Goal: Transaction & Acquisition: Download file/media

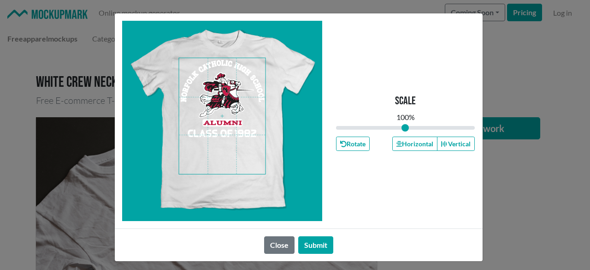
click at [228, 105] on span at bounding box center [222, 116] width 87 height 116
click at [415, 148] on button "Horizontal" at bounding box center [414, 143] width 45 height 14
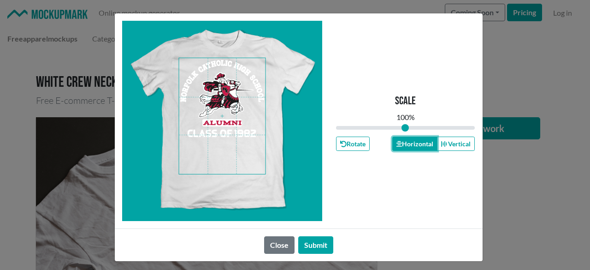
click at [415, 148] on button "Horizontal" at bounding box center [414, 143] width 45 height 14
click at [414, 148] on button "Horizontal" at bounding box center [414, 143] width 45 height 14
click at [318, 245] on button "Submit" at bounding box center [315, 245] width 35 height 18
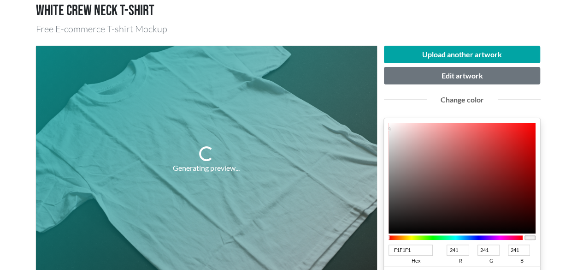
scroll to position [138, 0]
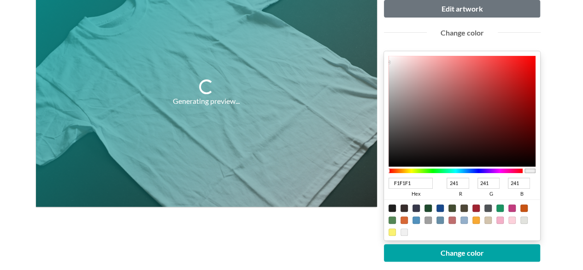
type input "C60606"
type input "198"
type input "6"
type input "C90303"
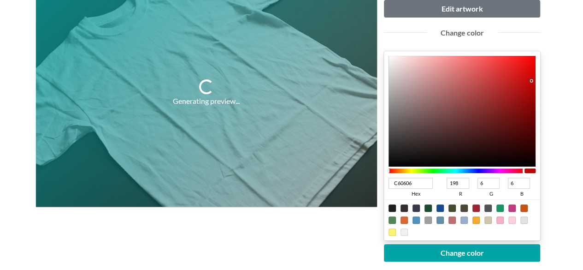
type input "201"
type input "3"
type input "[DATE]"
type input "206"
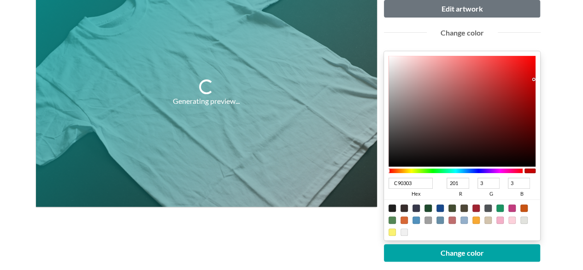
type input "0"
type input "D00000"
type input "208"
drag, startPoint x: 531, startPoint y: 80, endPoint x: 545, endPoint y: 76, distance: 14.9
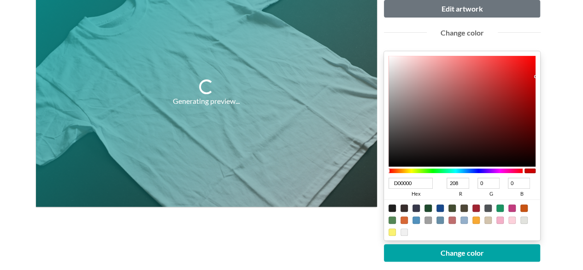
click at [545, 76] on div "Upload another artwork Edit artwork Change color D00000 hex 208 r 0 g 0 b 100 a…" at bounding box center [462, 164] width 170 height 371
type input "D0002C"
type input "44"
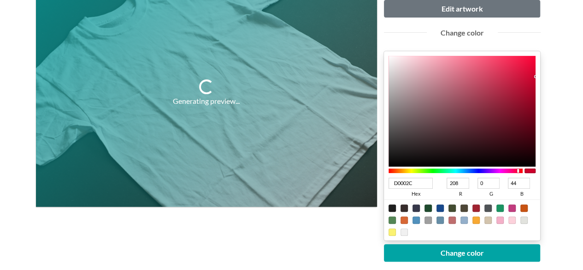
type input "D00017"
type input "23"
type input "D00003"
type input "3"
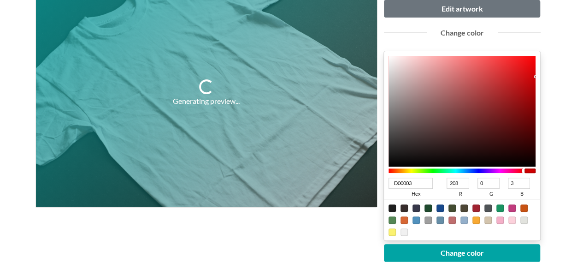
drag, startPoint x: 518, startPoint y: 171, endPoint x: 535, endPoint y: 172, distance: 17.1
click at [535, 172] on div at bounding box center [461, 170] width 147 height 8
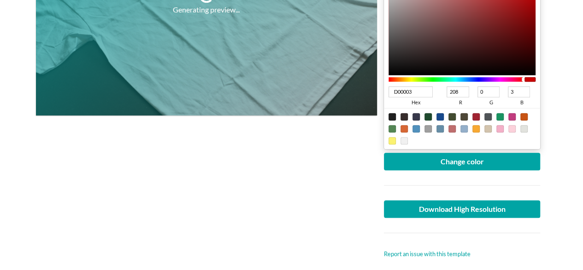
scroll to position [230, 0]
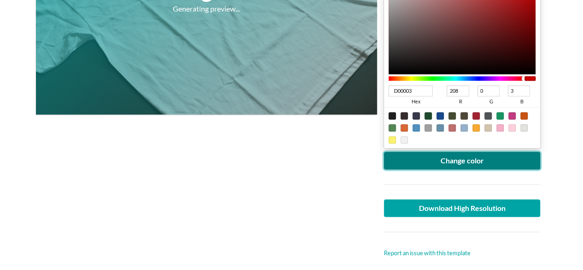
click at [484, 156] on button "Change color" at bounding box center [462, 161] width 157 height 18
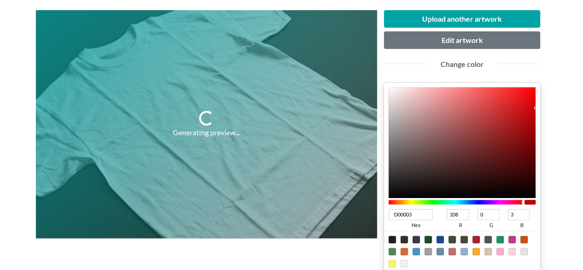
scroll to position [92, 0]
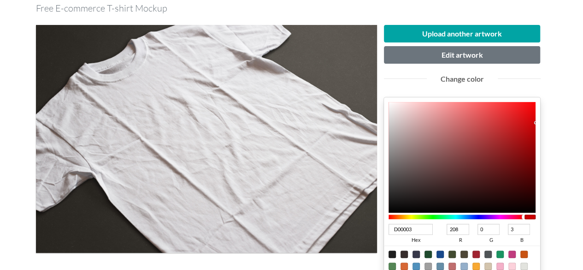
type input "D00086"
type input "134"
click at [508, 214] on div at bounding box center [455, 216] width 135 height 5
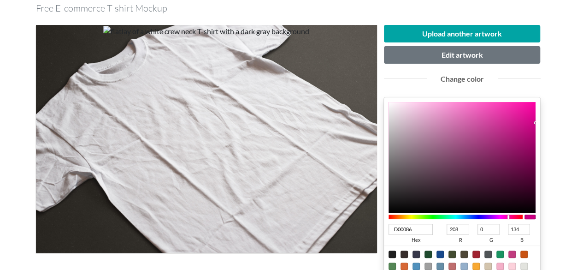
type input "D0008A"
type input "138"
click at [508, 216] on div at bounding box center [508, 217] width 2 height 4
type input "D0005F"
type input "95"
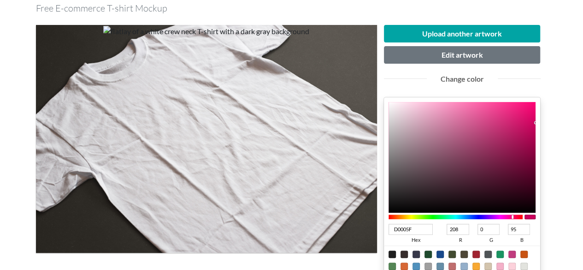
click at [512, 214] on div at bounding box center [455, 216] width 135 height 5
type input "D0003D"
type input "61"
type input "D00039"
type input "57"
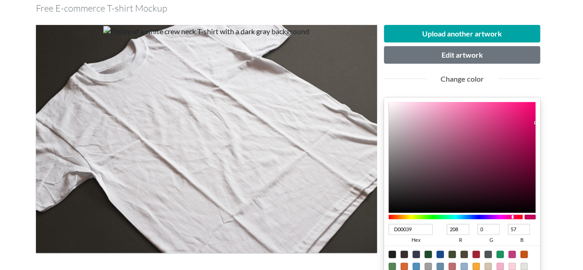
click at [516, 214] on div at bounding box center [455, 216] width 135 height 5
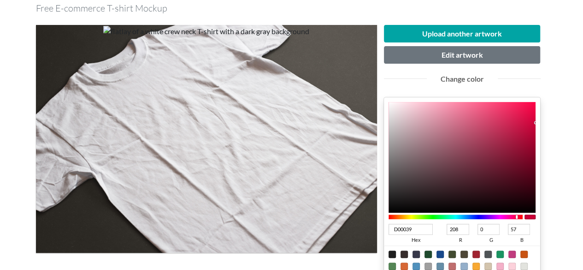
type input "AE0533"
type input "174"
type input "5"
type input "51"
type input "[DATE]"
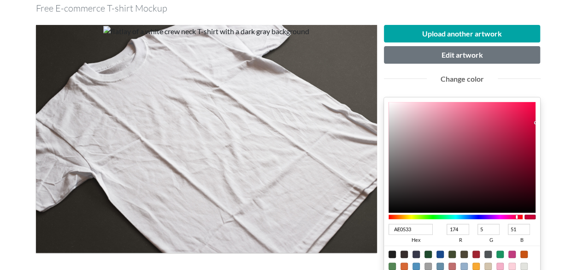
type input "173"
type input "50"
type input "A5022E"
type input "165"
type input "2"
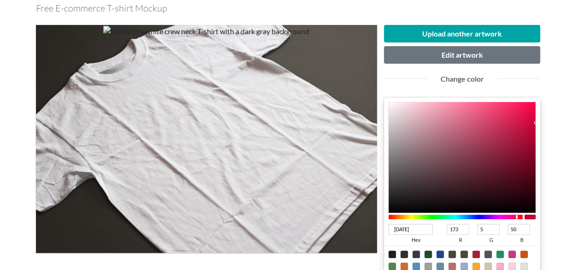
type input "46"
type input "9B002A"
type input "155"
type input "0"
type input "42"
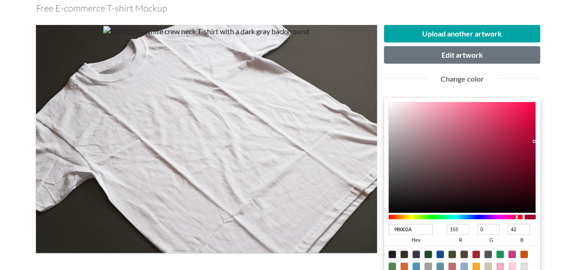
type input "960029"
type input "150"
type input "41"
type input "930028"
type input "147"
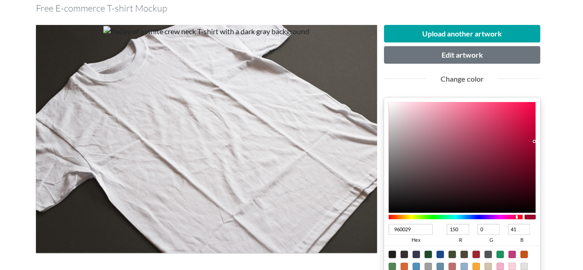
type input "40"
type input "910028"
type input "145"
type input "8D0027"
type input "141"
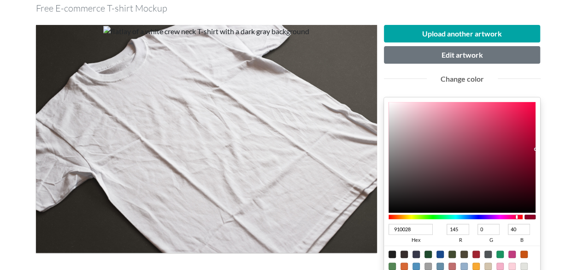
type input "39"
type input "890026"
type input "137"
type input "38"
type input "870025"
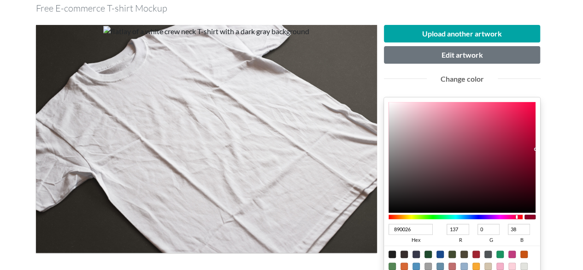
type input "135"
type input "37"
type input "860025"
type input "134"
type input "820024"
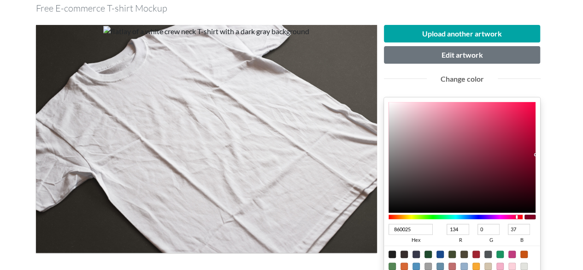
type input "130"
type input "36"
type input "800024"
type input "128"
drag, startPoint x: 532, startPoint y: 136, endPoint x: 543, endPoint y: 156, distance: 22.7
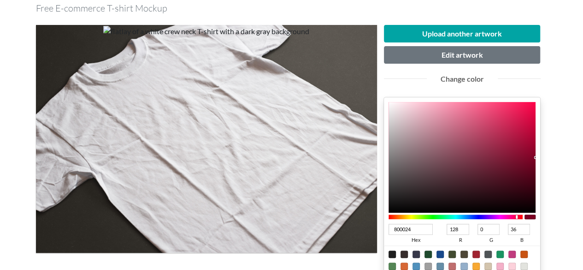
click at [543, 156] on div "Upload another artwork Edit artwork Change color 800024 hex 128 r 0 g 36 b 100 …" at bounding box center [462, 210] width 170 height 371
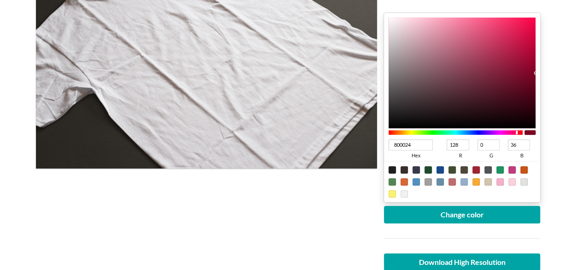
scroll to position [184, 0]
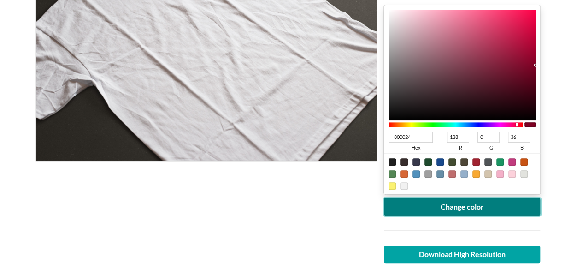
click at [509, 205] on button "Change color" at bounding box center [462, 207] width 157 height 18
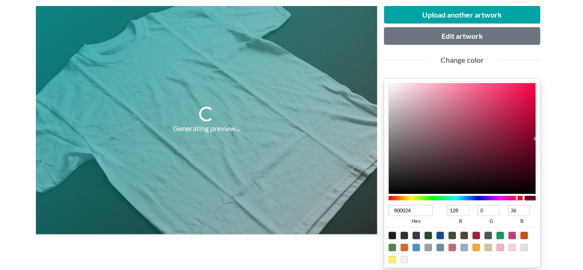
scroll to position [92, 0]
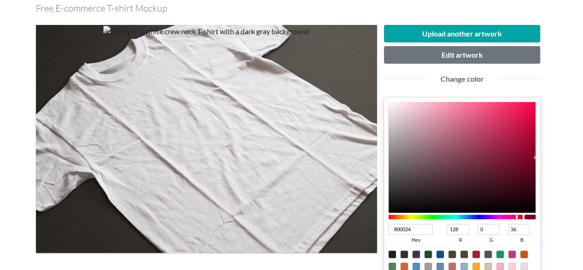
type input "9C022D"
type input "156"
type input "2"
type input "45"
type input "9D022D"
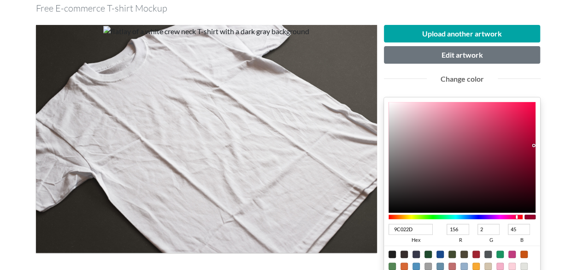
type input "157"
type input "9E012D"
type input "158"
type input "1"
type input "A1002D"
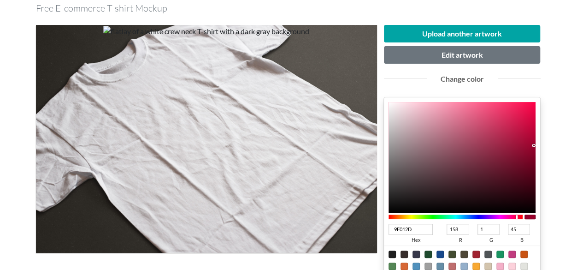
type input "161"
type input "0"
type input "A2002D"
type input "162"
drag, startPoint x: 533, startPoint y: 144, endPoint x: 540, endPoint y: 141, distance: 7.0
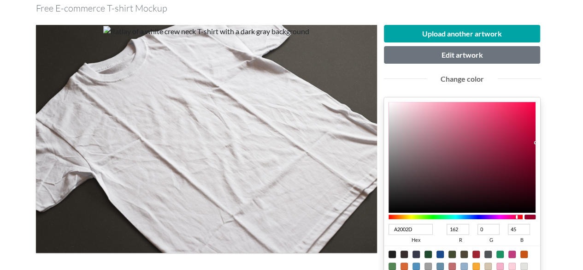
click at [540, 141] on div "Upload another artwork Edit artwork Change color A2002D hex 162 r 0 g 45 b 100 …" at bounding box center [462, 210] width 170 height 371
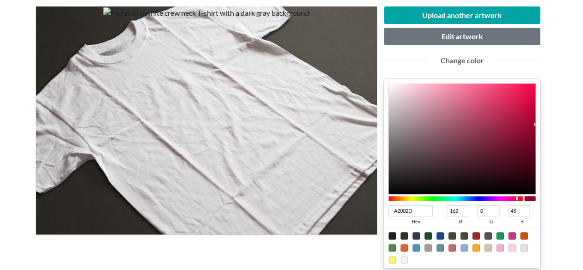
scroll to position [138, 0]
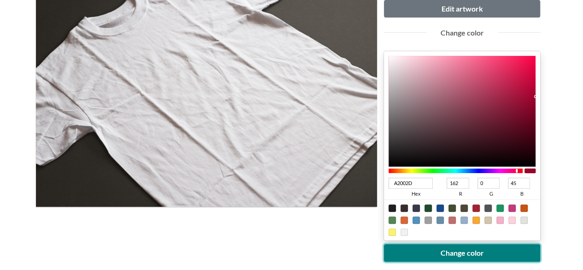
click at [482, 259] on button "Change color" at bounding box center [462, 253] width 157 height 18
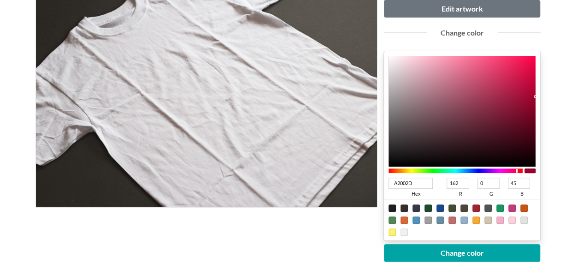
type input "D40A42"
type input "212"
type input "10"
type input "66"
type input "D40841"
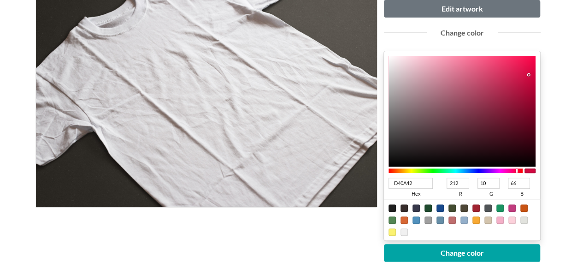
type input "8"
type input "65"
type input "D40740"
type input "7"
type input "64"
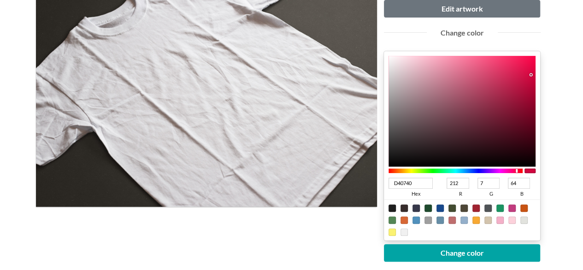
type input "ED0042"
type input "237"
type input "0"
type input "66"
type input "EC0042"
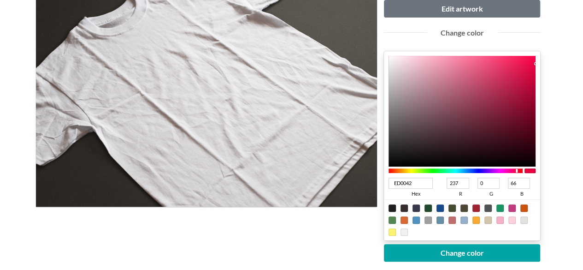
type input "236"
type input "E80041"
type input "232"
type input "65"
type input "E0003F"
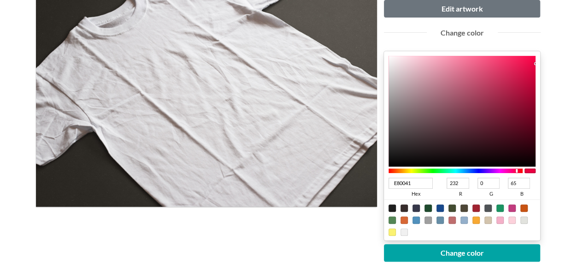
type input "224"
type input "63"
type input "DB003D"
type input "219"
type input "61"
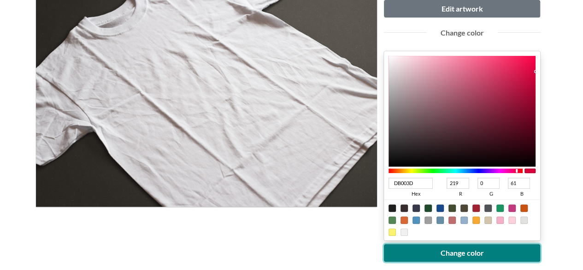
click at [473, 252] on button "Change color" at bounding box center [462, 253] width 157 height 18
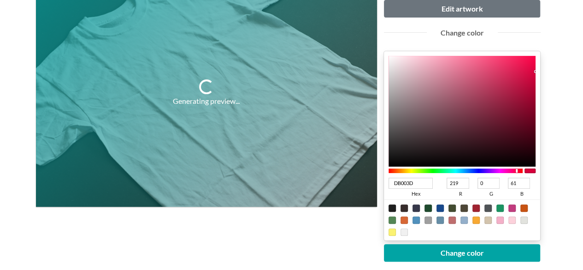
click at [226, 247] on div "Generating preview..." at bounding box center [206, 164] width 341 height 371
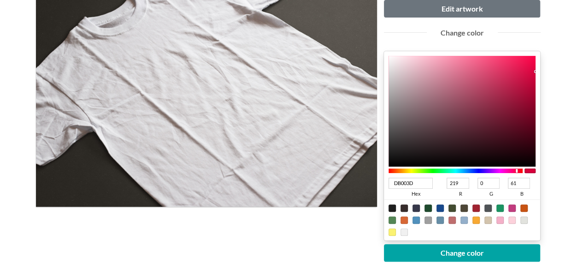
click at [520, 167] on div at bounding box center [455, 170] width 135 height 8
type input "DB002E"
type input "46"
click at [518, 169] on div at bounding box center [517, 170] width 2 height 4
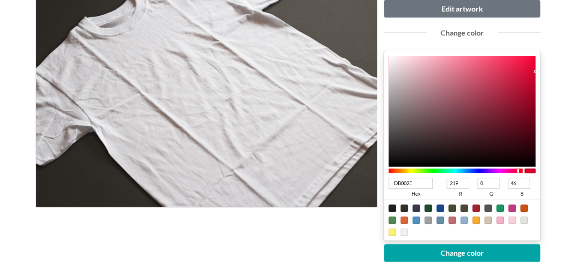
type input "DB0004"
type input "4"
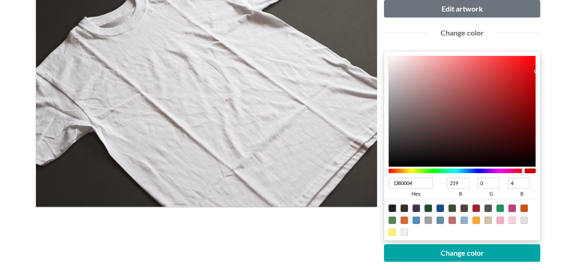
drag, startPoint x: 518, startPoint y: 169, endPoint x: 527, endPoint y: 167, distance: 9.8
click at [527, 167] on div at bounding box center [461, 170] width 147 height 8
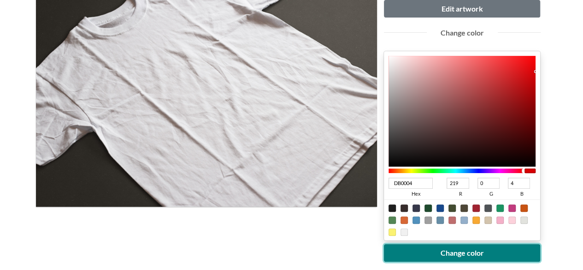
click at [469, 251] on button "Change color" at bounding box center [462, 253] width 157 height 18
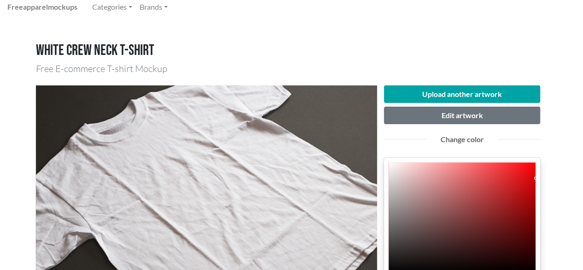
scroll to position [46, 0]
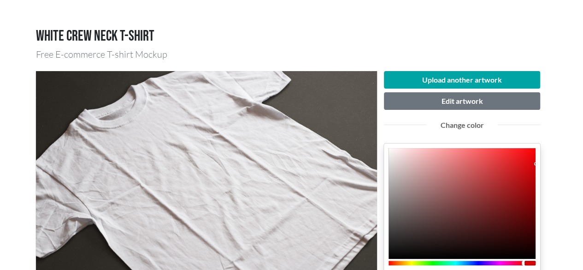
type input "DB005B"
type input "91"
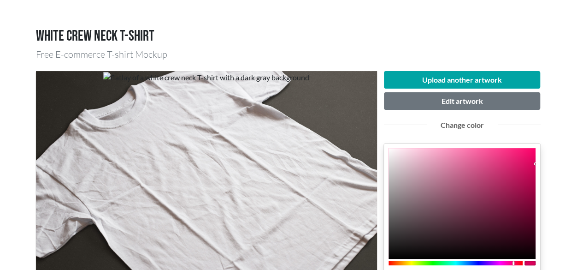
click at [513, 262] on div at bounding box center [455, 262] width 135 height 5
type input "B3054D"
type input "179"
type input "5"
type input "77"
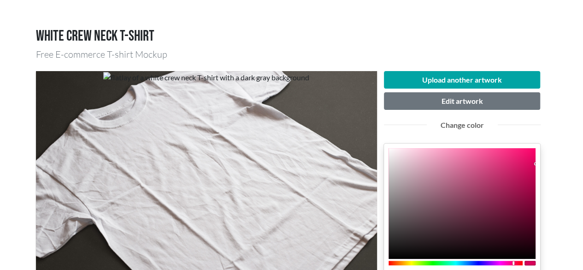
type input "B1044B"
type input "177"
type input "4"
type input "75"
type input "A70145"
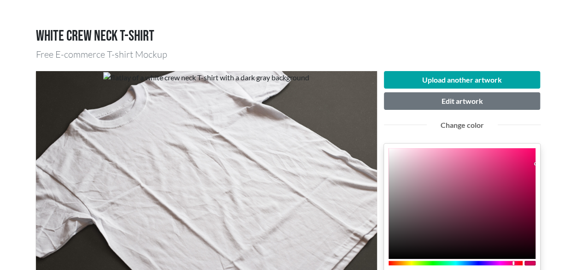
type input "167"
type input "1"
type input "69"
type input "9E0041"
type input "158"
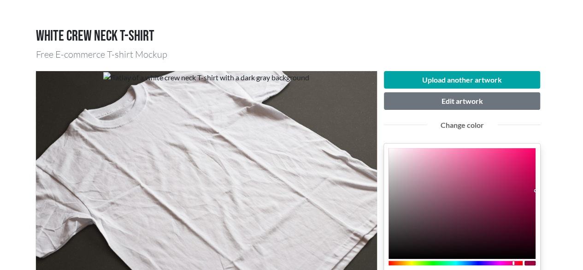
type input "0"
type input "65"
type input "98003E"
type input "152"
type input "62"
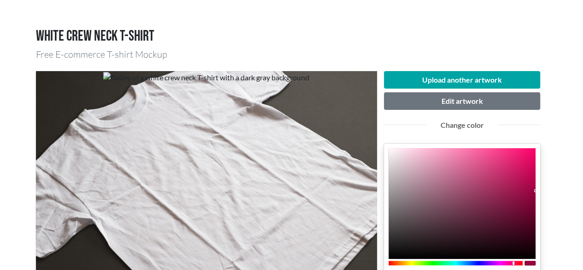
type input "93003C"
type input "147"
type input "60"
type input "91003B"
type input "145"
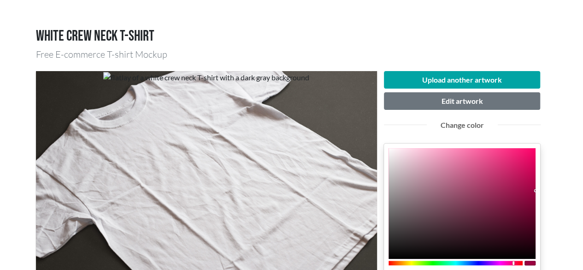
type input "59"
type input "8D0039"
type input "141"
type input "57"
type input "870036"
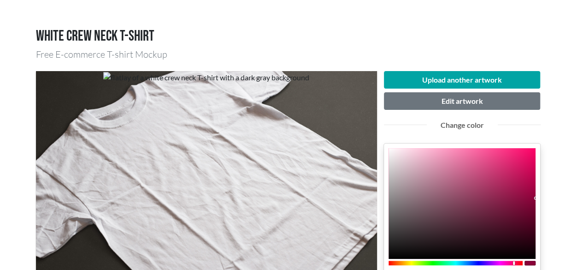
type input "135"
type input "54"
type input "840035"
type input "132"
type input "53"
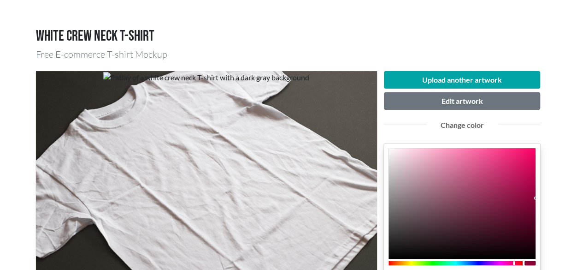
type input "800034"
type input "128"
type input "52"
type input "7F0034"
type input "127"
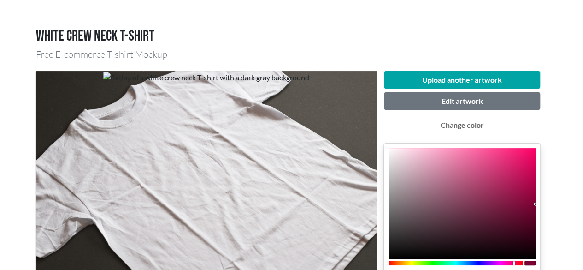
drag, startPoint x: 532, startPoint y: 180, endPoint x: 544, endPoint y: 203, distance: 25.6
click at [544, 203] on div "Upload another artwork Edit artwork Change color 7F0034 hex 127 r 0 g 52 b 100 …" at bounding box center [462, 256] width 170 height 371
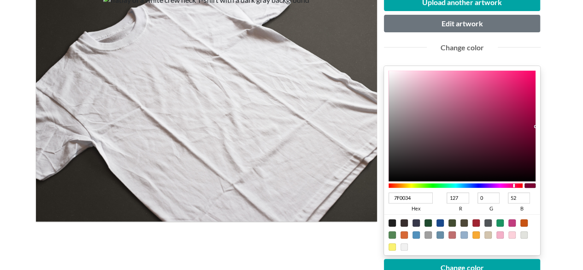
scroll to position [138, 0]
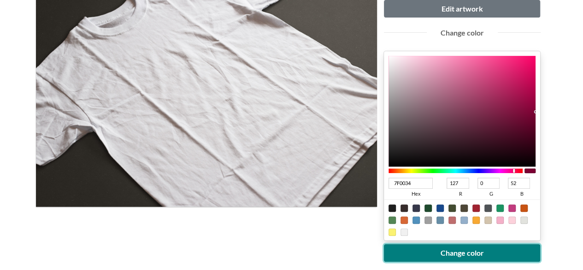
click at [465, 248] on button "Change color" at bounding box center [462, 253] width 157 height 18
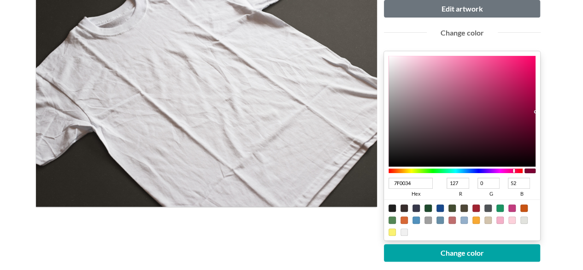
type input "7F001E"
type input "30"
click at [517, 168] on div at bounding box center [455, 170] width 135 height 5
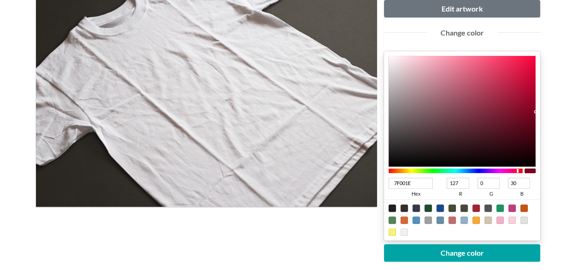
type input "82001F"
type input "130"
type input "31"
type input "870020"
type input "135"
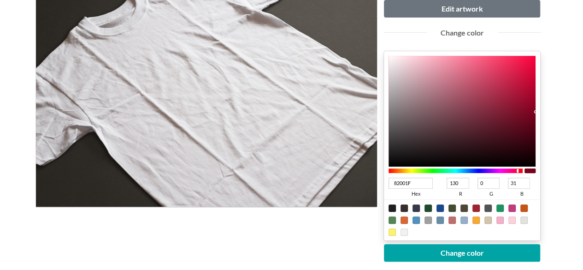
type input "32"
type input "880020"
type input "136"
type input "890020"
type input "137"
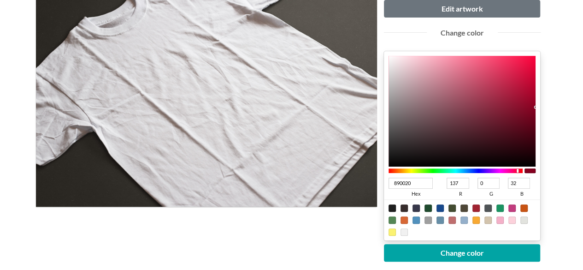
drag, startPoint x: 535, startPoint y: 111, endPoint x: 538, endPoint y: 106, distance: 5.0
click at [538, 106] on div "890020 hex 137 r 0 g 32 b 100 a" at bounding box center [462, 145] width 157 height 189
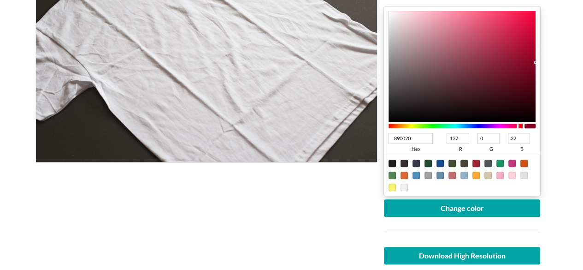
scroll to position [184, 0]
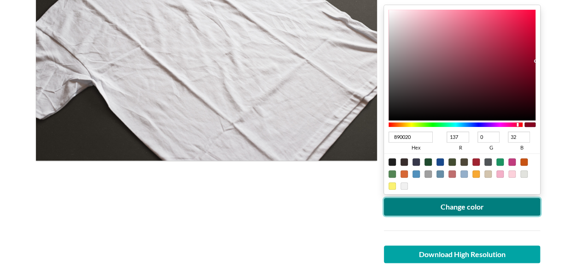
click at [474, 206] on button "Change color" at bounding box center [462, 207] width 157 height 18
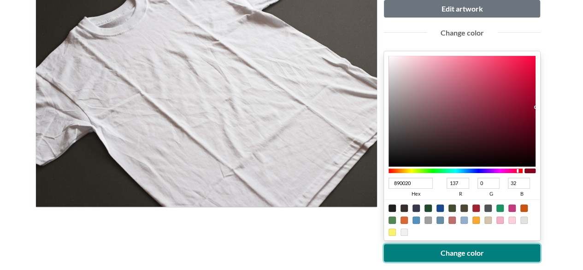
scroll to position [92, 0]
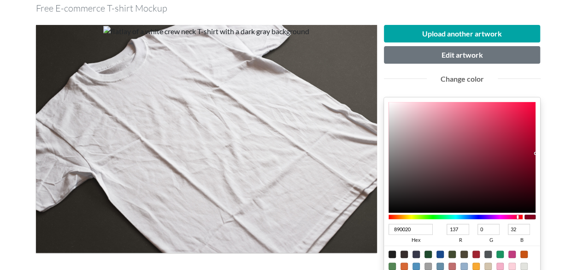
click at [535, 143] on div "890020 hex 137 r 0 g 32 b 100 a" at bounding box center [462, 191] width 157 height 189
type input "9F0328"
type input "159"
type input "3"
type input "40"
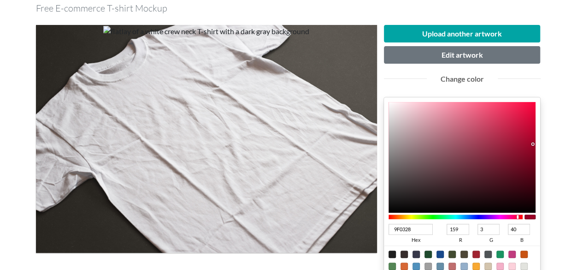
type input "9F0227"
type input "2"
type input "39"
type input "9F0026"
type input "0"
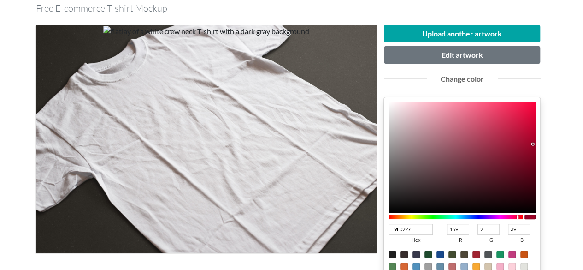
type input "38"
click at [536, 143] on div "9F0026 hex 159 r 0 g 38 b 100 a" at bounding box center [462, 191] width 157 height 189
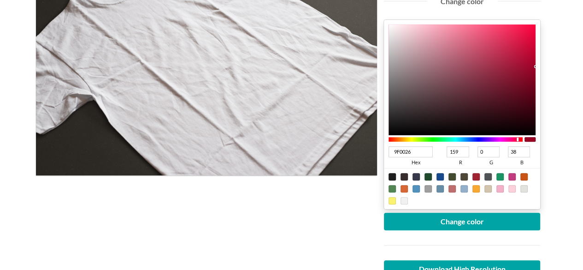
scroll to position [184, 0]
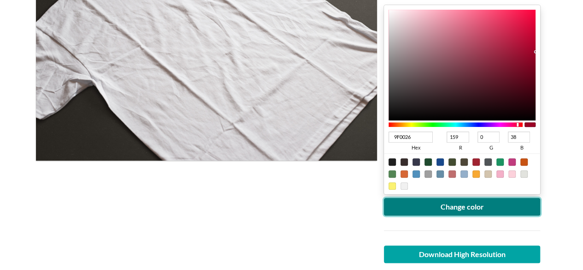
click at [509, 202] on button "Change color" at bounding box center [462, 207] width 157 height 18
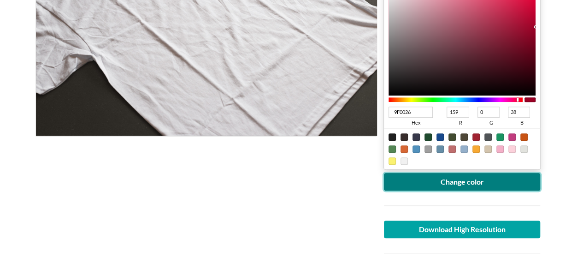
scroll to position [230, 0]
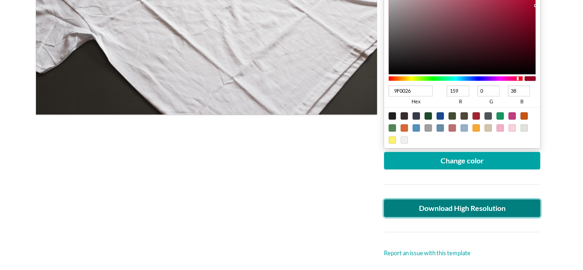
click at [493, 206] on link "Download High Resolution" at bounding box center [462, 208] width 157 height 18
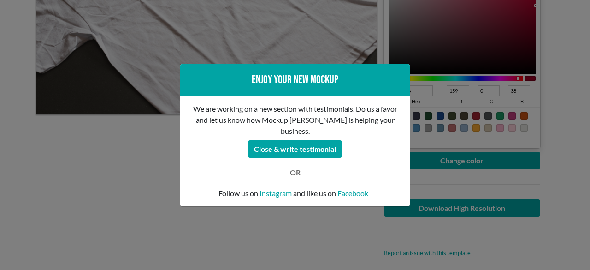
click at [152, 182] on div "Enjoy your new mockup We are working on a new section with testimonials. Do us …" at bounding box center [295, 135] width 590 height 270
